Goal: Task Accomplishment & Management: Manage account settings

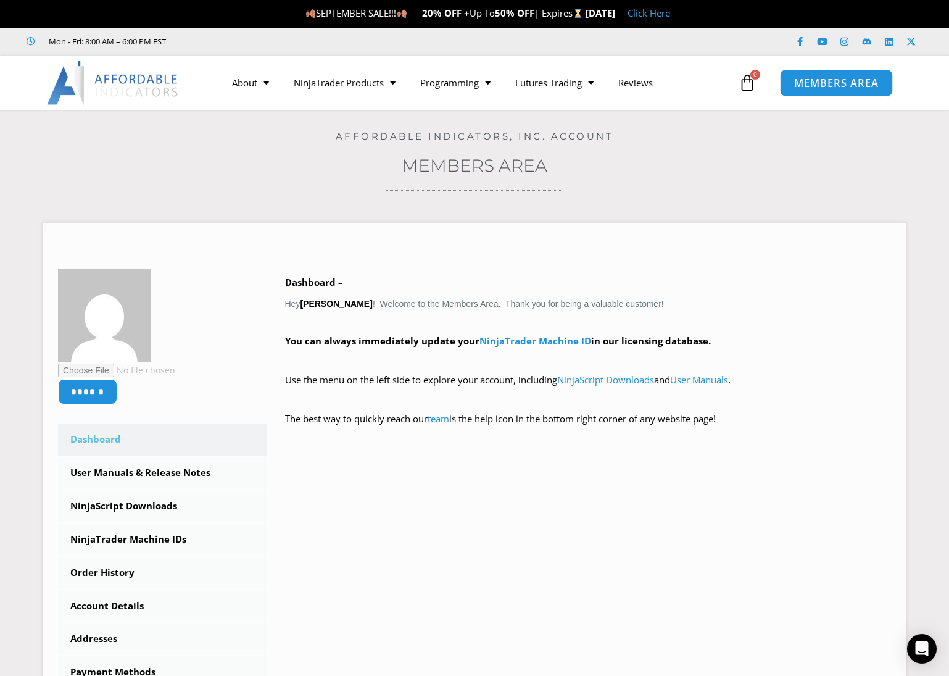
click at [835, 86] on span "MEMBERS AREA" at bounding box center [836, 83] width 85 height 10
click at [158, 507] on link "NinjaScript Downloads" at bounding box center [162, 506] width 209 height 32
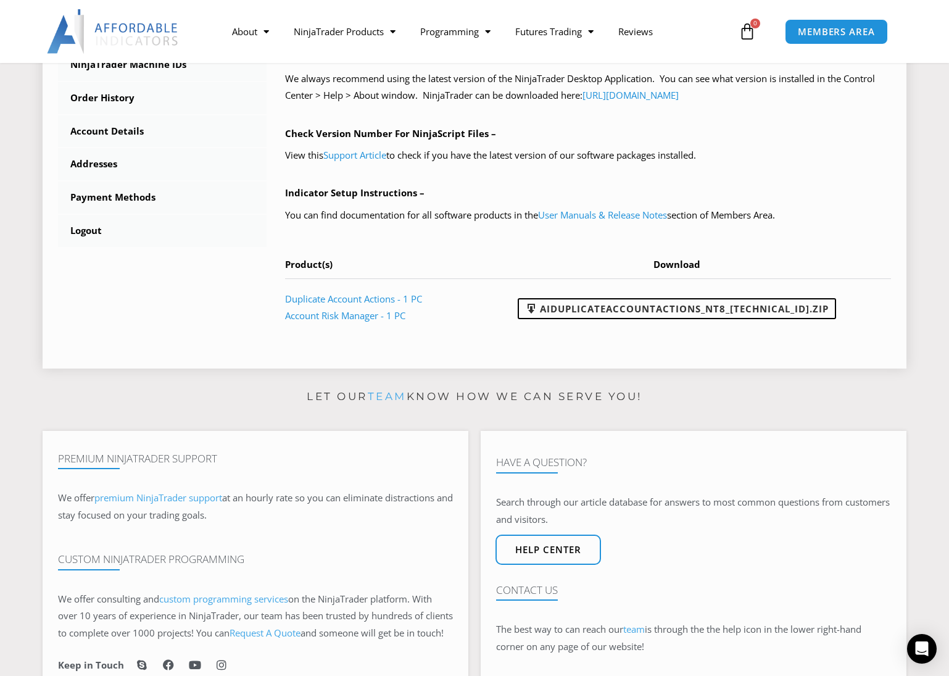
scroll to position [494, 0]
